Goal: Contribute content: Add original content to the website for others to see

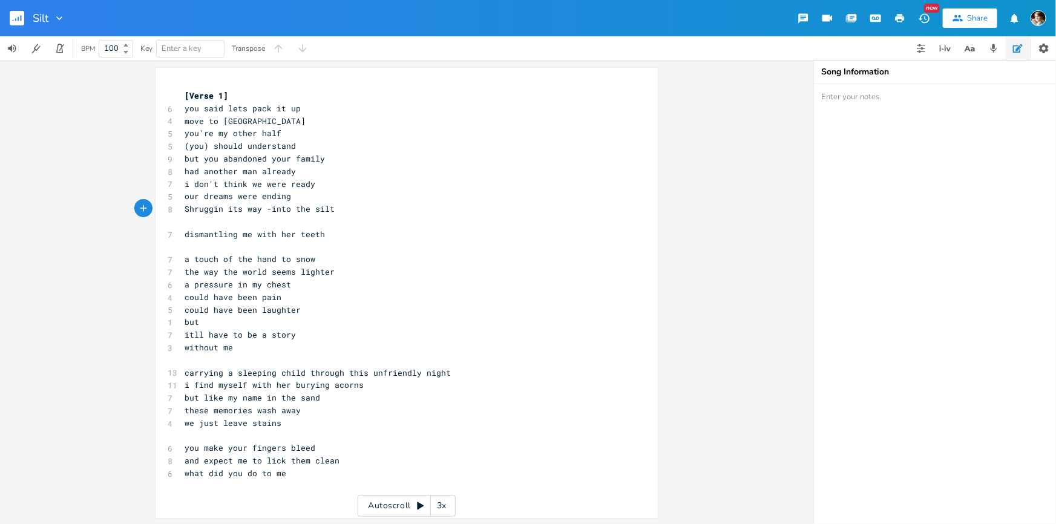
scroll to position [0, 4]
click at [327, 159] on pre "but you abandoned your family" at bounding box center [400, 159] width 437 height 13
click at [308, 148] on pre "(you) should understand" at bounding box center [400, 146] width 437 height 13
drag, startPoint x: 312, startPoint y: 167, endPoint x: 317, endPoint y: 173, distance: 7.3
click at [313, 169] on pre "had another man already" at bounding box center [400, 171] width 437 height 13
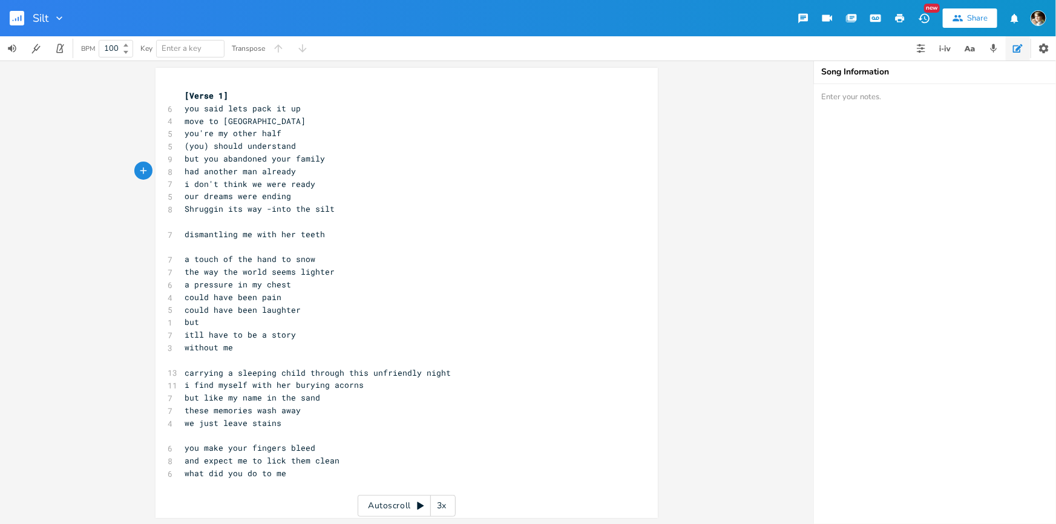
click at [319, 192] on pre "our dreams were ending" at bounding box center [400, 196] width 437 height 13
click at [324, 184] on pre "i don't think we were ready" at bounding box center [400, 184] width 437 height 13
click at [298, 200] on pre "our dreams were ending" at bounding box center [400, 196] width 437 height 13
click at [252, 218] on pre "​" at bounding box center [400, 221] width 437 height 13
click at [260, 213] on span "Shruggin its way -into the silt" at bounding box center [260, 208] width 150 height 11
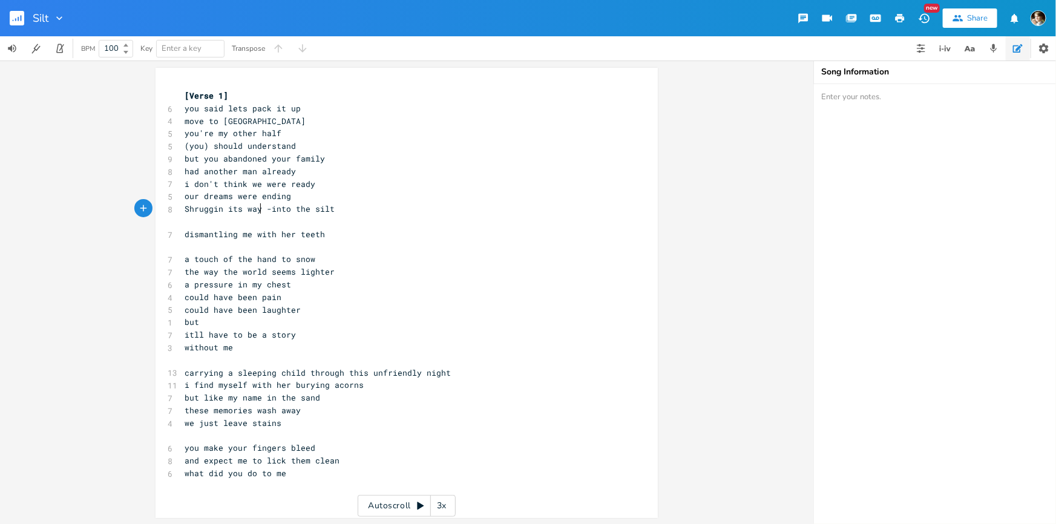
click at [256, 215] on div "[Verse 1] 6 you said lets pack it up 4 move to [GEOGRAPHIC_DATA] 5 you're my ot…" at bounding box center [400, 285] width 437 height 390
click at [350, 216] on pre "​" at bounding box center [400, 221] width 437 height 13
click at [346, 211] on pre "Shruggin its way -into the silt" at bounding box center [400, 209] width 437 height 13
click at [341, 205] on pre "Shruggin its way -into the silt" at bounding box center [400, 209] width 437 height 13
click at [301, 218] on pre "​" at bounding box center [400, 221] width 437 height 13
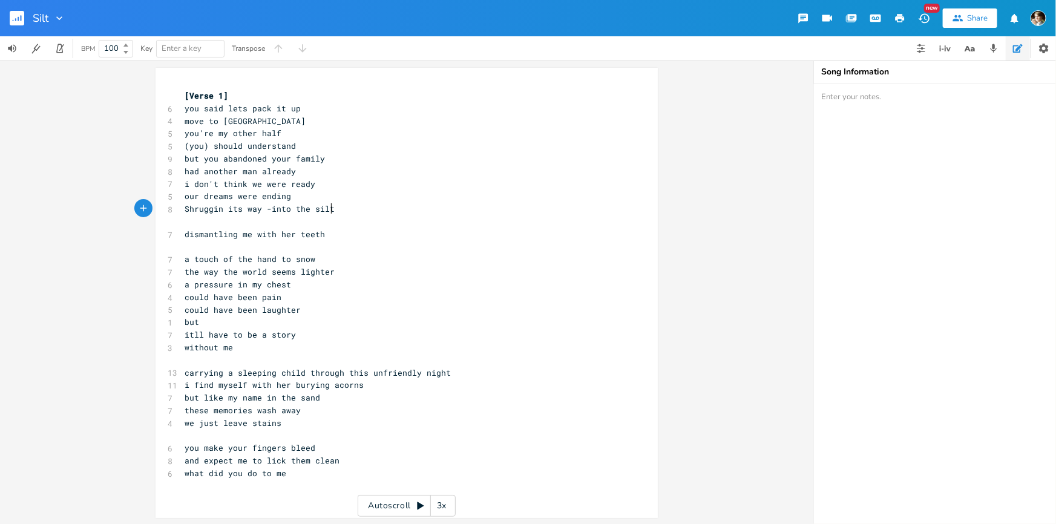
click at [377, 204] on pre "Shruggin its way -into the silt" at bounding box center [400, 209] width 437 height 13
click at [333, 228] on pre "dismantling me with her teeth" at bounding box center [400, 234] width 437 height 13
click at [357, 203] on pre "Shruggin its way -into the silt" at bounding box center [400, 209] width 437 height 13
click at [352, 208] on pre "Shruggin its way -into the silt" at bounding box center [400, 209] width 437 height 13
click at [324, 225] on pre "​" at bounding box center [400, 221] width 437 height 13
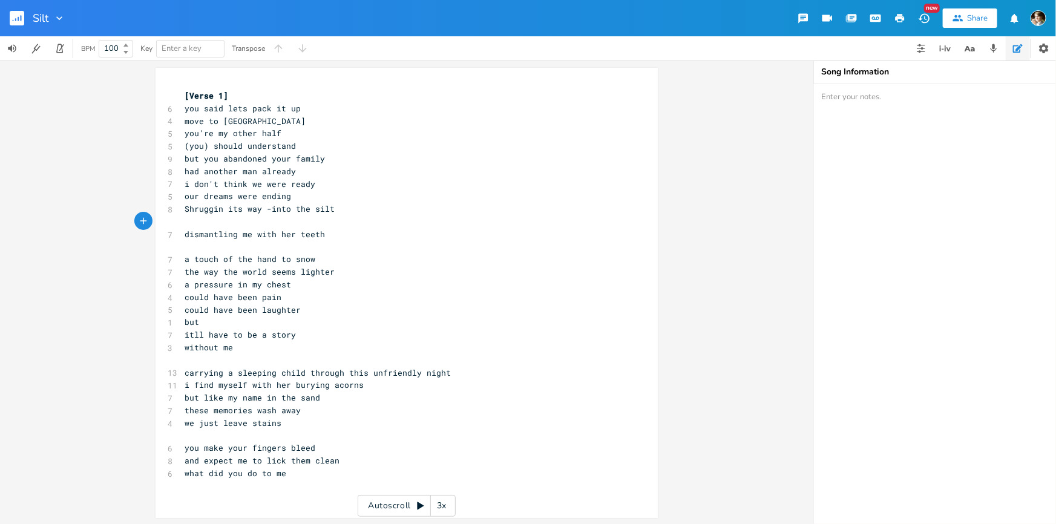
click at [317, 242] on pre "​" at bounding box center [400, 247] width 437 height 13
